Goal: Navigation & Orientation: Find specific page/section

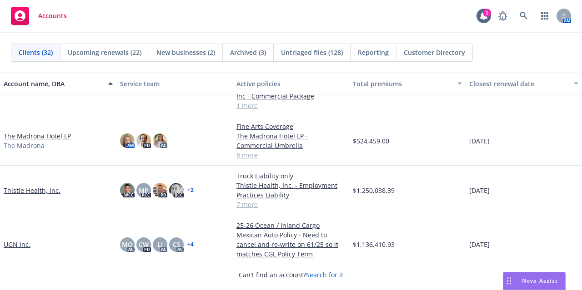
scroll to position [1038, 0]
click at [43, 188] on link "Thistle Health, Inc." at bounding box center [32, 191] width 57 height 10
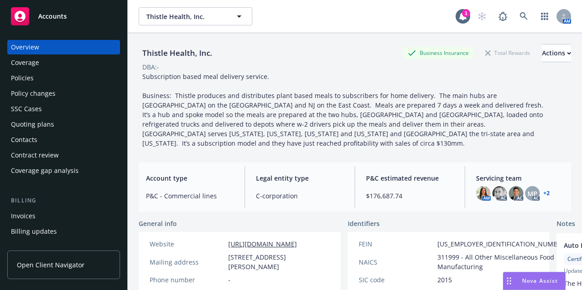
click at [35, 83] on div "Policies" at bounding box center [63, 78] width 105 height 15
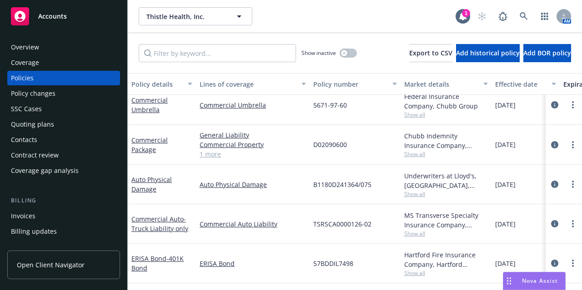
scroll to position [163, 0]
